Goal: Task Accomplishment & Management: Complete application form

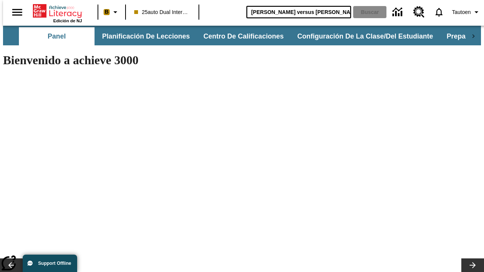
type input "[PERSON_NAME] versus [PERSON_NAME]"
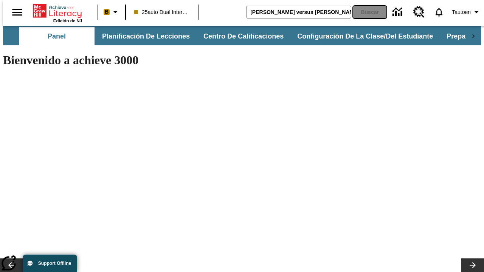
click at [365, 12] on button "Buscar" at bounding box center [369, 12] width 33 height 12
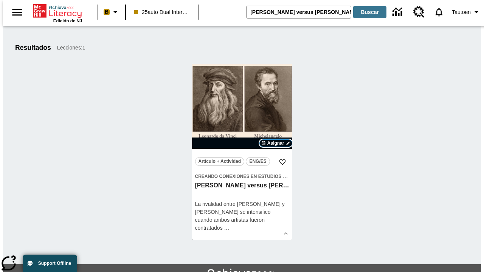
click at [276, 143] on span "Asignar" at bounding box center [275, 143] width 17 height 7
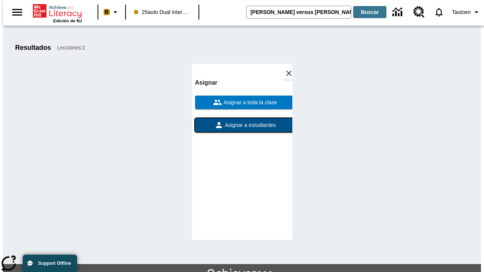
click at [242, 121] on span "Asignar a estudiantes" at bounding box center [250, 125] width 53 height 8
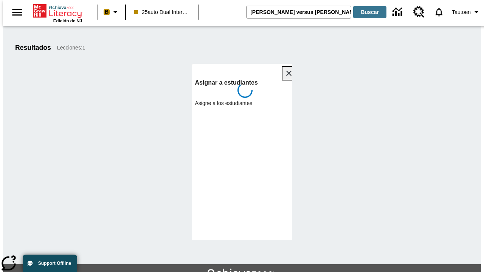
scroll to position [41, 0]
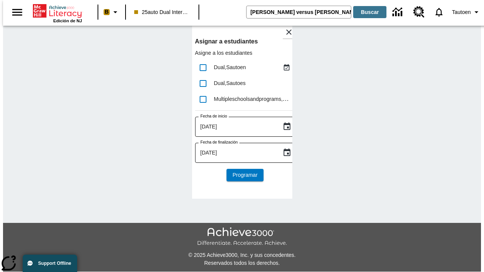
click at [203, 67] on input "lesson details" at bounding box center [203, 68] width 16 height 16
checkbox input "true"
